Goal: Task Accomplishment & Management: Use online tool/utility

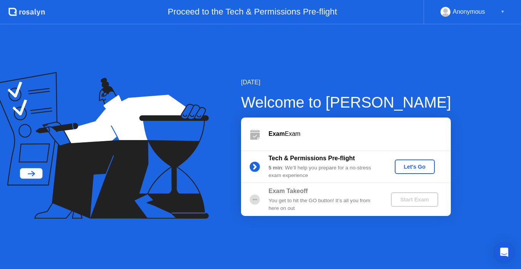
click at [413, 170] on div "Let's Go" at bounding box center [415, 167] width 34 height 6
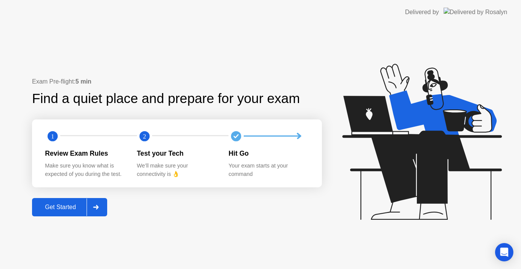
click at [72, 204] on div "Get Started" at bounding box center [60, 207] width 52 height 7
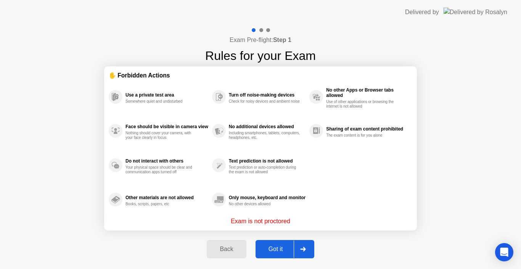
click at [277, 247] on div "Got it" at bounding box center [276, 249] width 36 height 7
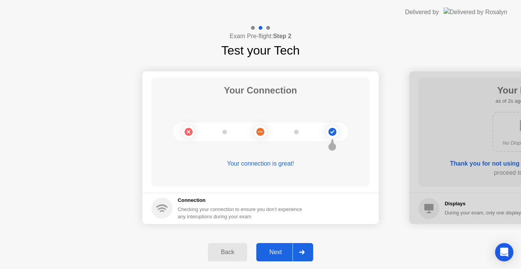
click at [277, 247] on button "Next" at bounding box center [284, 252] width 57 height 18
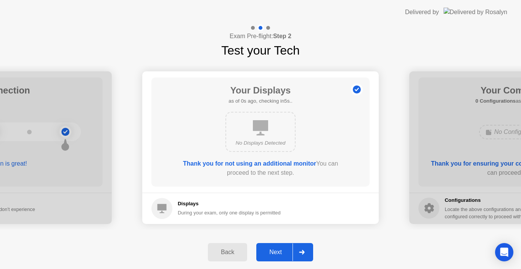
click at [277, 247] on button "Next" at bounding box center [284, 252] width 57 height 18
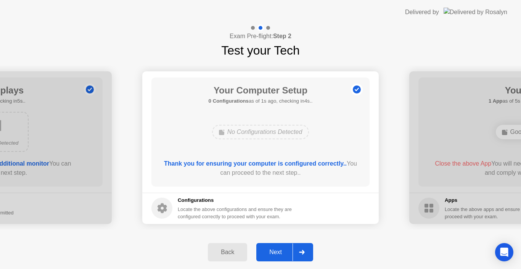
click at [277, 247] on button "Next" at bounding box center [284, 252] width 57 height 18
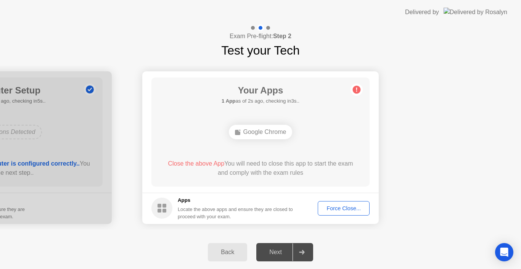
click at [349, 205] on div "Force Close..." at bounding box center [343, 208] width 47 height 6
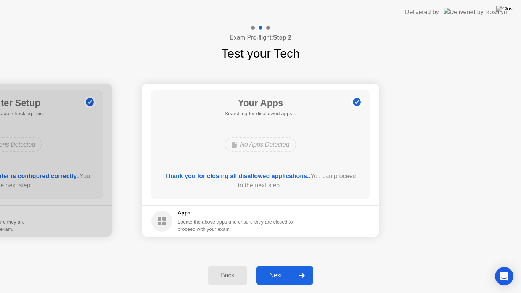
click at [276, 269] on div "Next" at bounding box center [276, 275] width 34 height 7
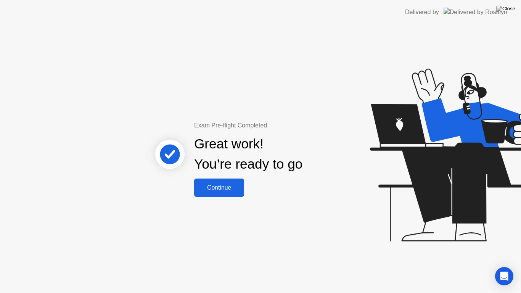
click at [237, 197] on div "Exam Pre-flight Completed Great work! You’re ready to go Continue" at bounding box center [260, 158] width 521 height 269
click at [237, 186] on div "Continue" at bounding box center [218, 187] width 45 height 7
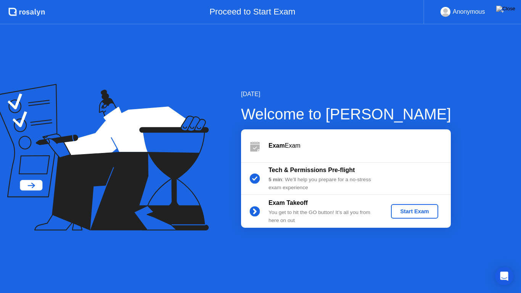
click at [402, 209] on div "Start Exam" at bounding box center [414, 211] width 41 height 6
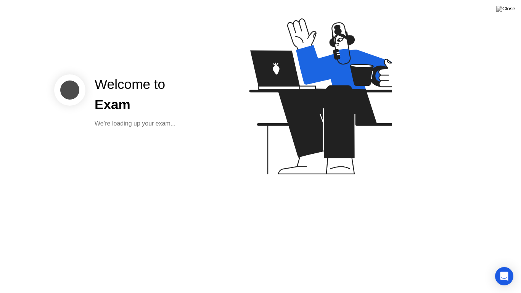
click div
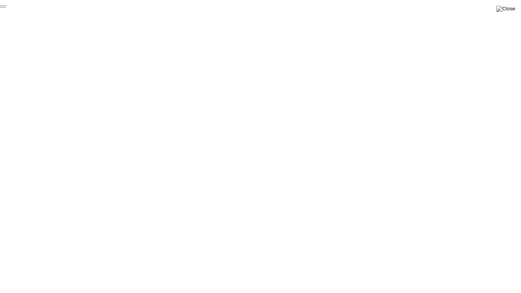
click at [6, 8] on button "End Proctoring Session" at bounding box center [3, 6] width 6 height 2
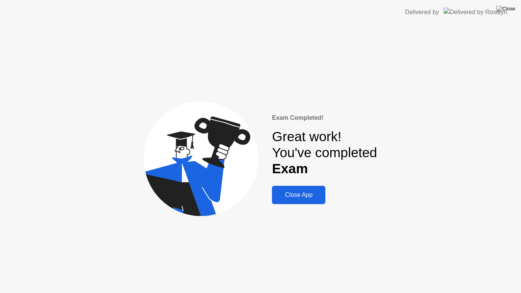
click at [312, 188] on button "Close App" at bounding box center [298, 195] width 53 height 18
